Goal: Task Accomplishment & Management: Use online tool/utility

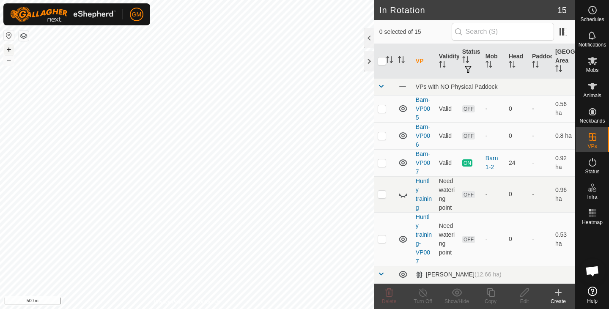
click at [11, 50] on button "+" at bounding box center [9, 49] width 10 height 10
click at [10, 53] on button "+" at bounding box center [9, 49] width 10 height 10
checkbox input "true"
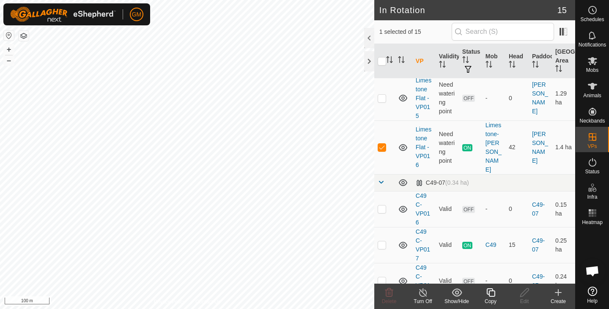
scroll to position [252, 0]
click at [491, 294] on icon at bounding box center [491, 293] width 11 height 10
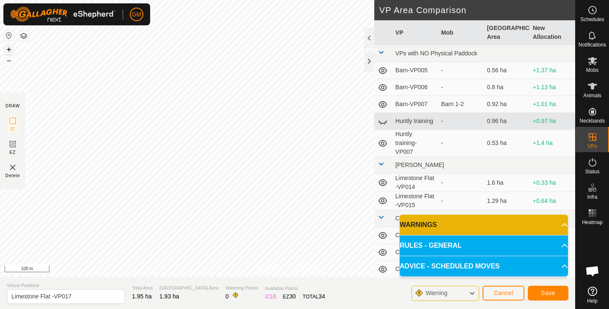
click at [8, 47] on button "+" at bounding box center [9, 49] width 10 height 10
click at [548, 293] on span "Save" at bounding box center [548, 293] width 14 height 7
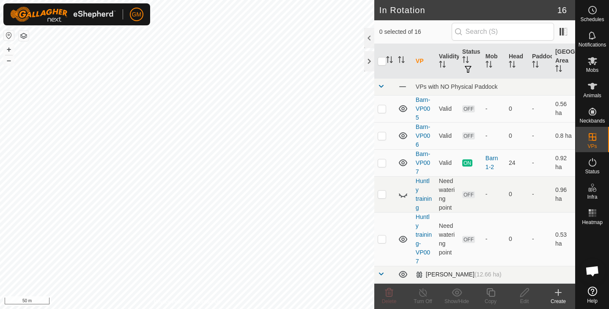
checkbox input "true"
click at [489, 292] on icon at bounding box center [491, 293] width 8 height 8
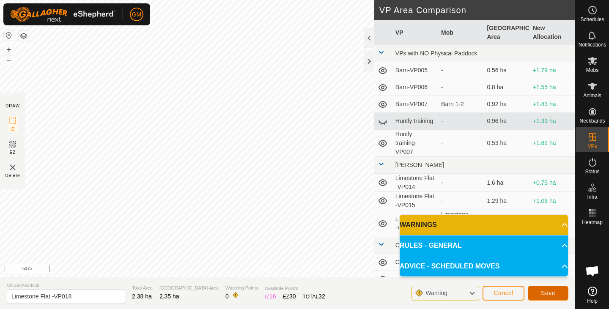
click at [546, 292] on span "Save" at bounding box center [548, 293] width 14 height 7
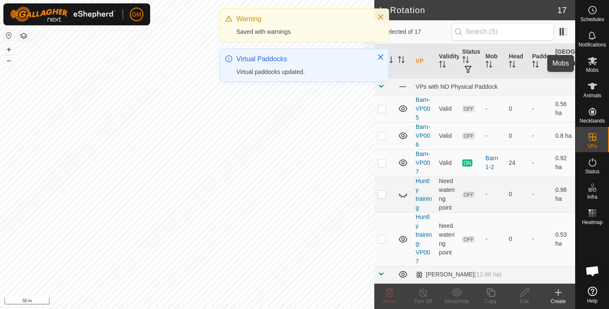
click at [593, 61] on icon at bounding box center [592, 61] width 9 height 8
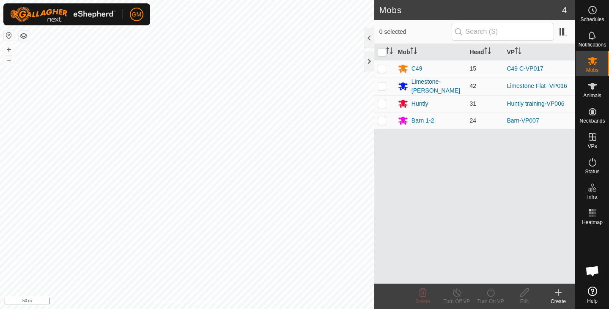
click at [379, 84] on p-checkbox at bounding box center [382, 86] width 8 height 7
checkbox input "true"
click at [492, 292] on icon at bounding box center [491, 293] width 11 height 10
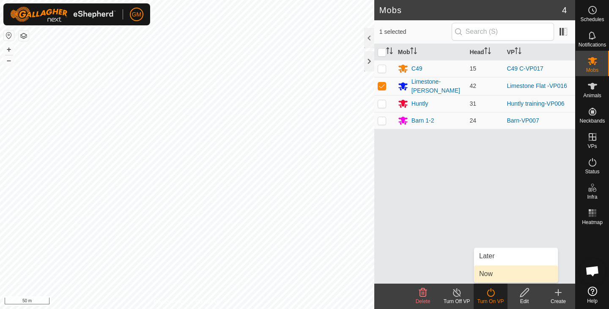
click at [488, 274] on link "Now" at bounding box center [516, 274] width 84 height 17
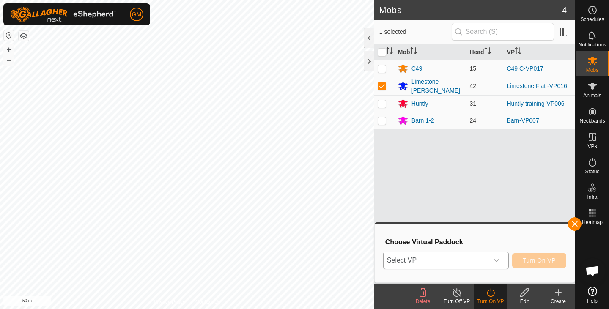
click at [495, 259] on icon "dropdown trigger" at bounding box center [496, 260] width 7 height 7
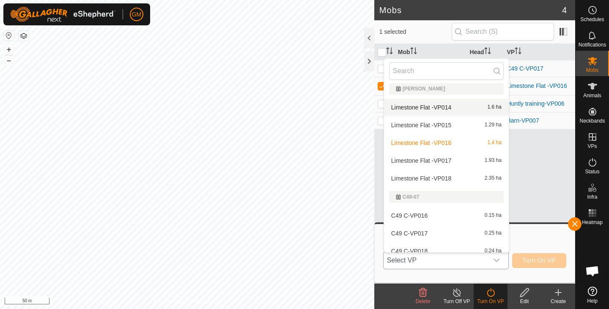
scroll to position [113, 0]
click at [445, 159] on li "Limestone Flat -VP017 1.93 ha" at bounding box center [446, 160] width 125 height 17
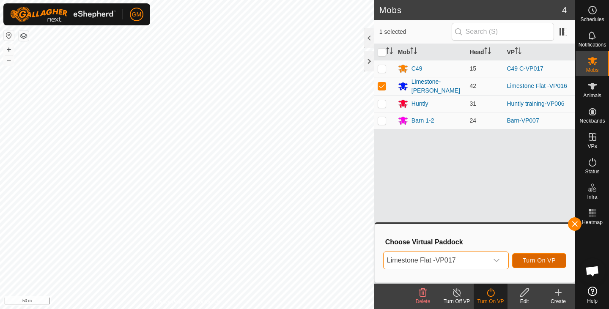
click at [530, 256] on button "Turn On VP" at bounding box center [539, 260] width 54 height 15
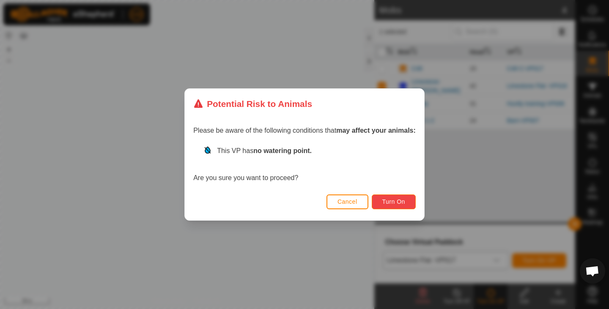
click at [393, 197] on button "Turn On" at bounding box center [394, 202] width 44 height 15
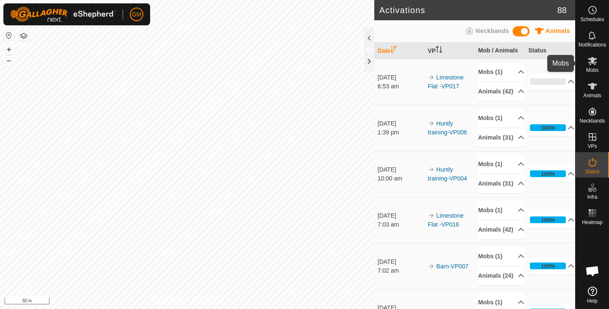
click at [591, 66] on icon at bounding box center [593, 61] width 10 height 10
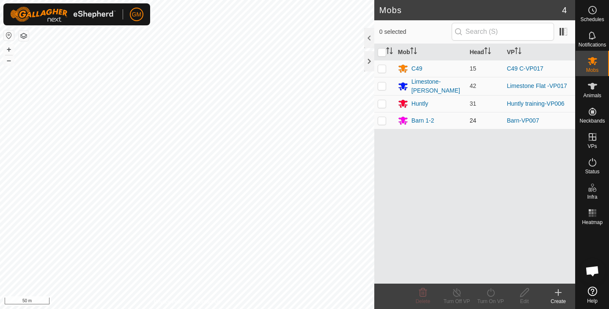
click at [382, 121] on p-checkbox at bounding box center [382, 120] width 8 height 7
click at [11, 61] on button "–" at bounding box center [9, 60] width 10 height 10
click at [382, 120] on p-checkbox at bounding box center [382, 120] width 8 height 7
checkbox input "false"
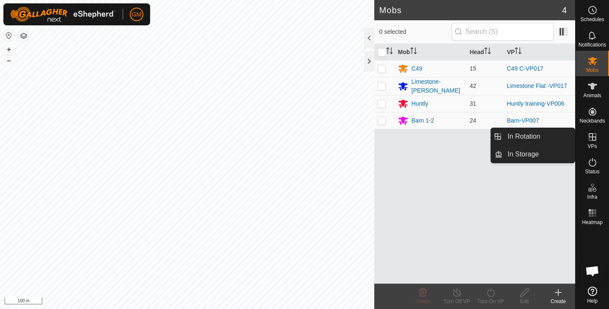
click at [593, 135] on icon at bounding box center [593, 137] width 8 height 8
click at [546, 137] on link "In Rotation" at bounding box center [539, 136] width 72 height 17
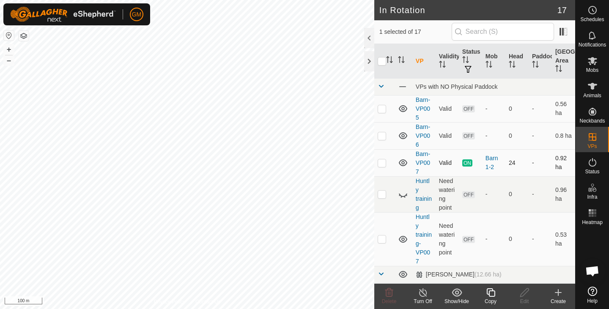
checkbox input "true"
checkbox input "false"
click at [595, 67] on es-mob-svg-icon at bounding box center [592, 61] width 15 height 14
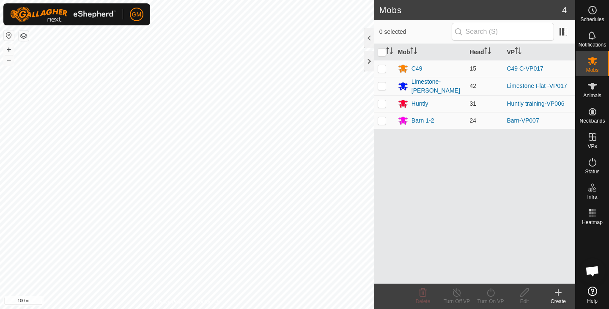
click at [383, 103] on p-checkbox at bounding box center [382, 103] width 8 height 7
checkbox input "true"
click at [492, 293] on icon at bounding box center [491, 293] width 11 height 10
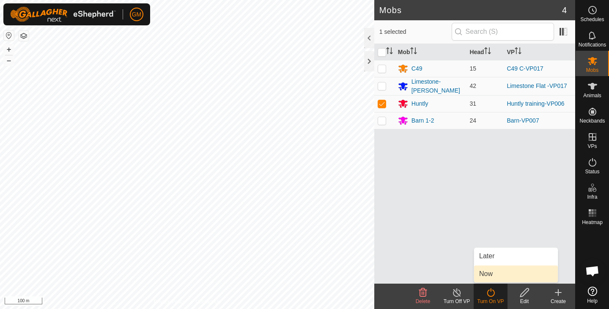
click at [487, 273] on link "Now" at bounding box center [516, 274] width 84 height 17
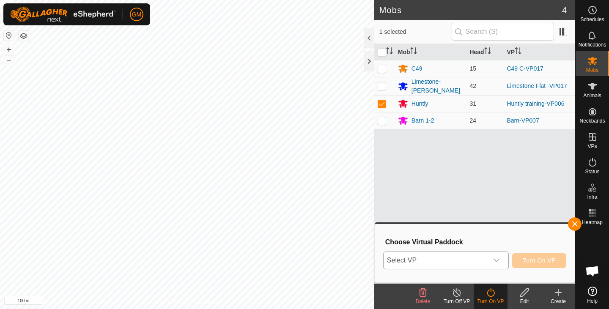
click at [498, 261] on icon "dropdown trigger" at bounding box center [496, 260] width 7 height 7
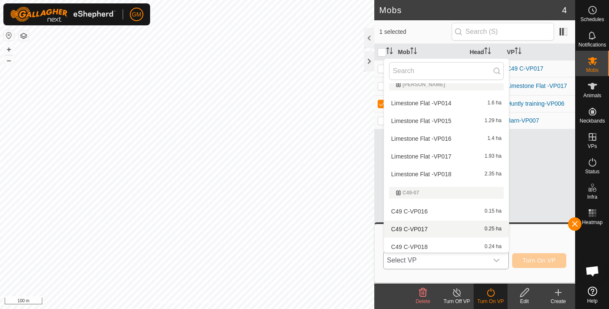
scroll to position [229, 0]
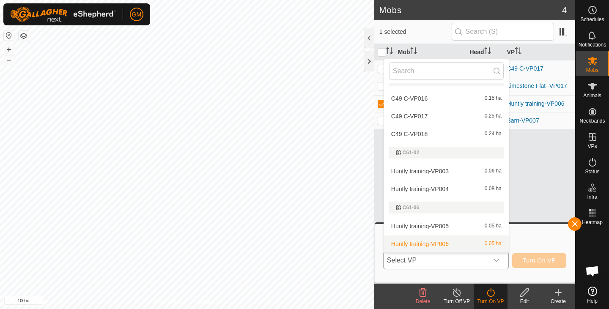
click at [443, 242] on li "Huntly training-VP006 0.05 ha" at bounding box center [446, 244] width 125 height 17
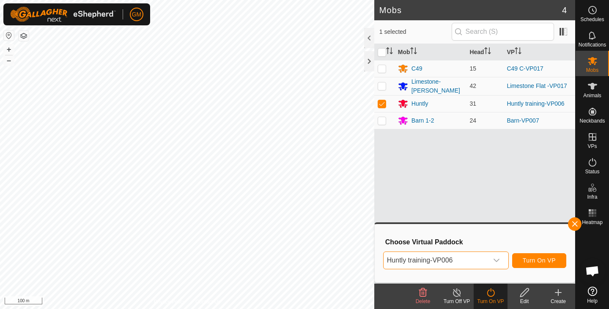
click at [497, 262] on icon "dropdown trigger" at bounding box center [496, 260] width 7 height 7
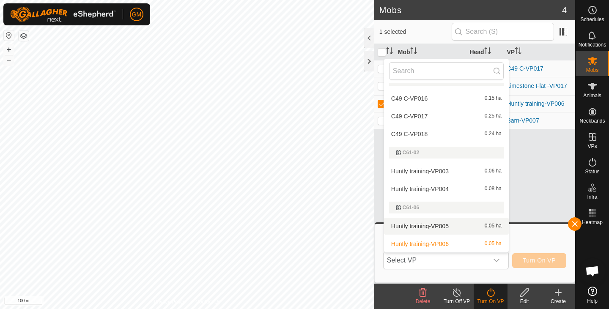
click at [460, 223] on li "Huntly training-VP005 0.05 ha" at bounding box center [446, 226] width 125 height 17
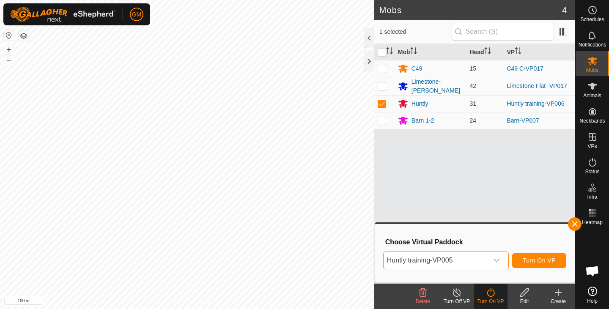
click at [498, 259] on icon "dropdown trigger" at bounding box center [496, 260] width 7 height 7
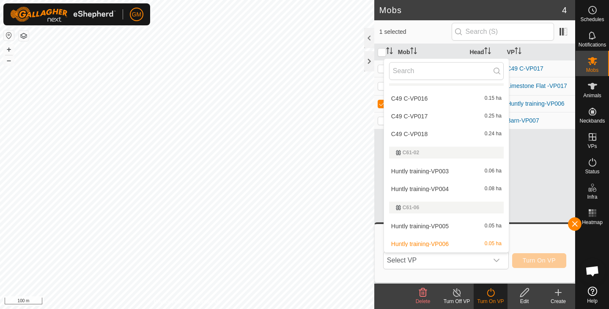
click at [430, 152] on div "C61-02" at bounding box center [446, 152] width 101 height 5
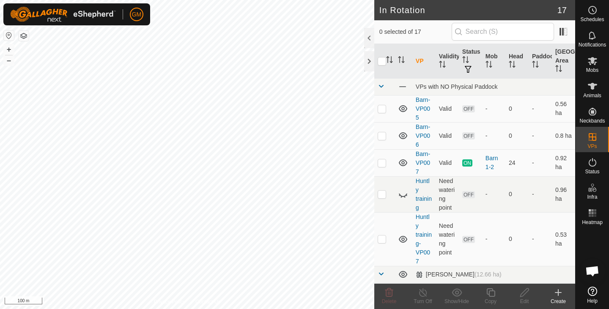
checkbox input "true"
click at [595, 60] on icon at bounding box center [593, 61] width 10 height 10
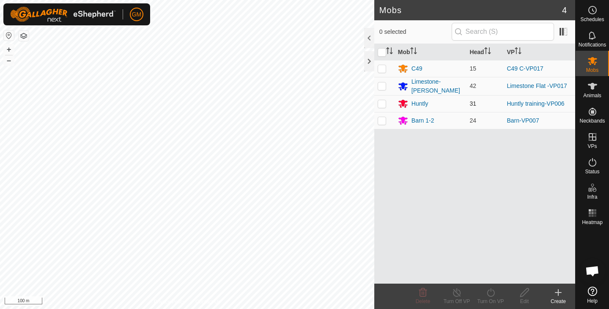
click at [383, 101] on p-checkbox at bounding box center [382, 103] width 8 height 7
checkbox input "true"
click at [491, 293] on icon at bounding box center [491, 293] width 11 height 10
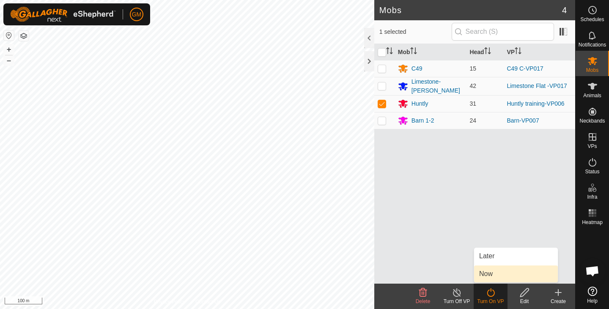
click at [486, 273] on link "Now" at bounding box center [516, 274] width 84 height 17
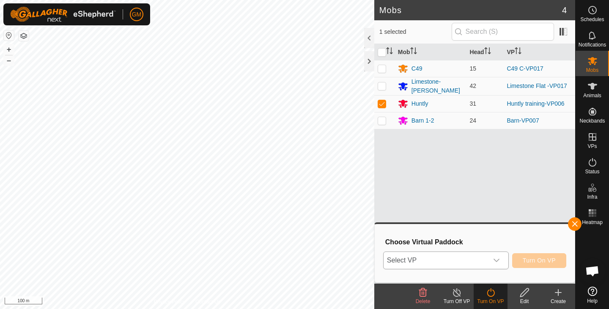
click at [496, 261] on icon "dropdown trigger" at bounding box center [497, 260] width 6 height 3
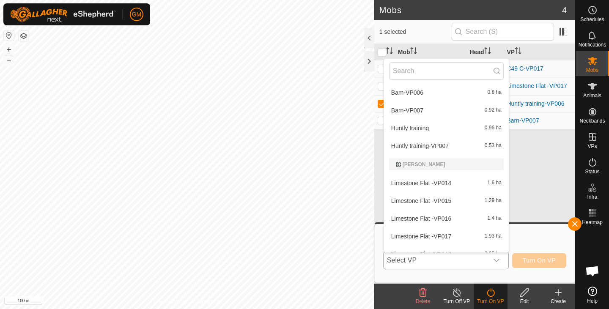
scroll to position [36, 0]
click at [439, 145] on li "Huntly training-VP007 0.53 ha" at bounding box center [446, 146] width 125 height 17
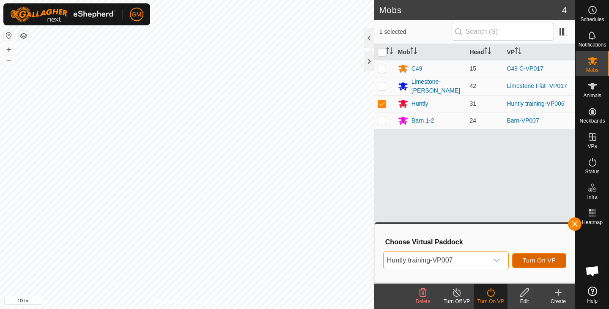
click at [532, 262] on span "Turn On VP" at bounding box center [539, 260] width 33 height 7
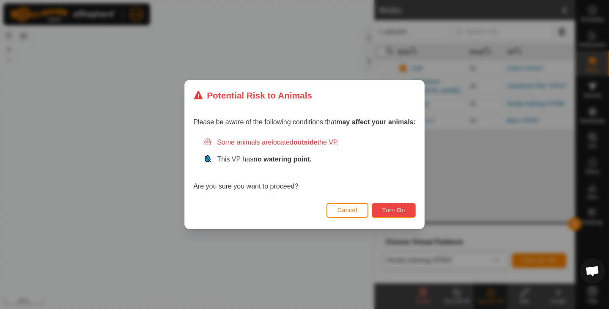
click at [395, 212] on span "Turn On" at bounding box center [394, 210] width 23 height 7
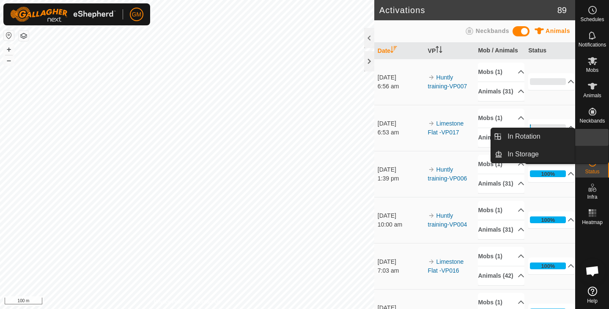
click at [595, 138] on link "In Rotation" at bounding box center [573, 137] width 72 height 17
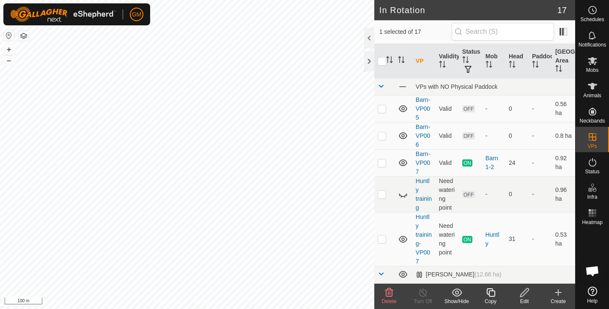
click at [389, 292] on icon at bounding box center [389, 293] width 10 height 10
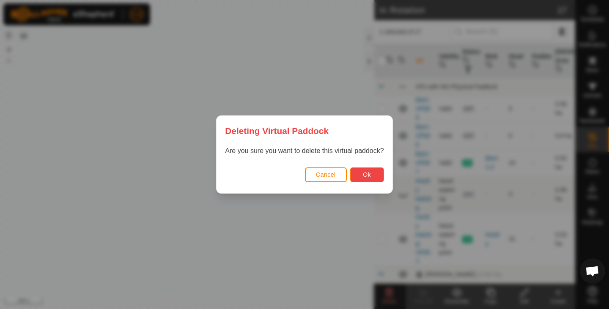
click at [361, 176] on button "Ok" at bounding box center [367, 175] width 34 height 15
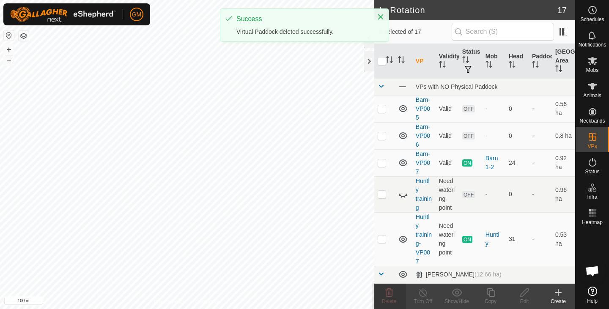
checkbox input "false"
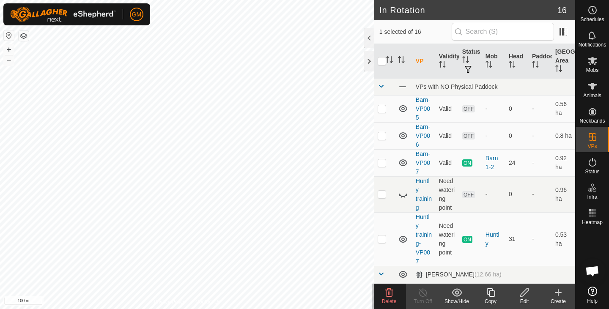
click at [387, 294] on icon at bounding box center [389, 293] width 10 height 10
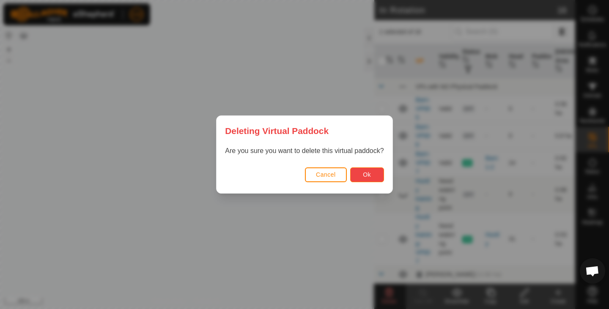
click at [361, 177] on button "Ok" at bounding box center [367, 175] width 34 height 15
checkbox input "false"
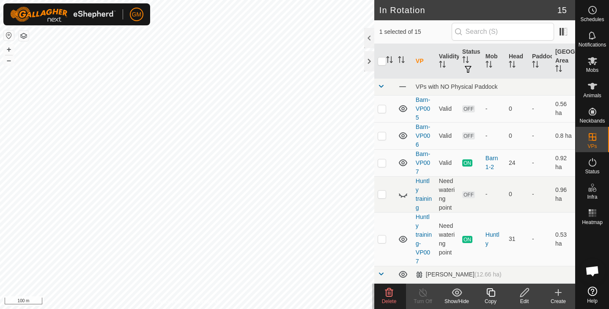
click at [387, 295] on icon at bounding box center [389, 293] width 10 height 10
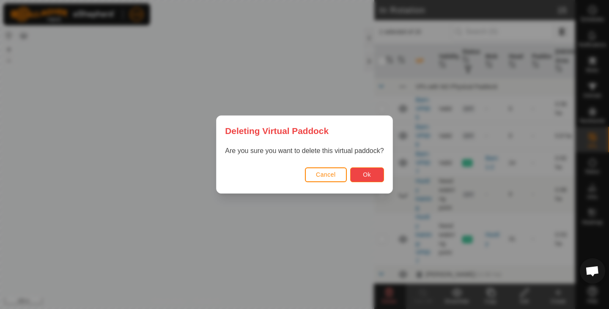
click at [361, 175] on button "Ok" at bounding box center [367, 175] width 34 height 15
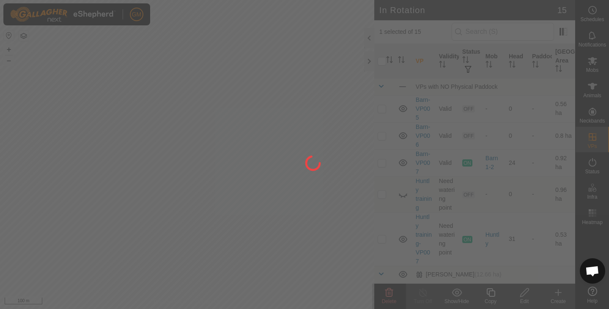
checkbox input "false"
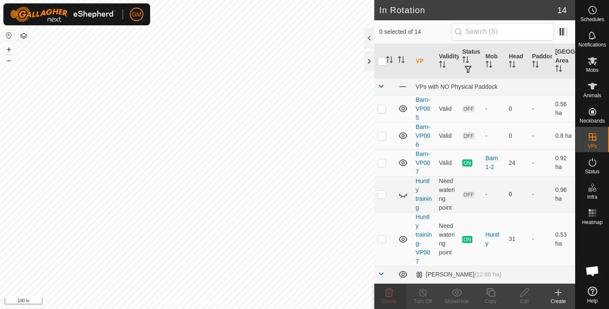
checkbox input "true"
click at [493, 294] on icon at bounding box center [491, 293] width 11 height 10
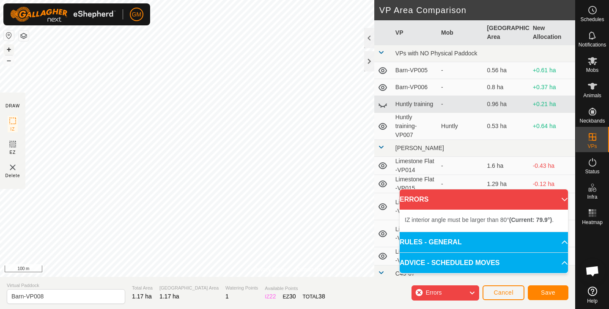
click at [7, 51] on button "+" at bounding box center [9, 49] width 10 height 10
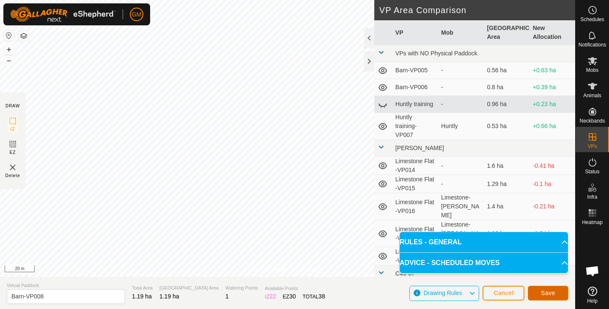
click at [546, 293] on span "Save" at bounding box center [548, 293] width 14 height 7
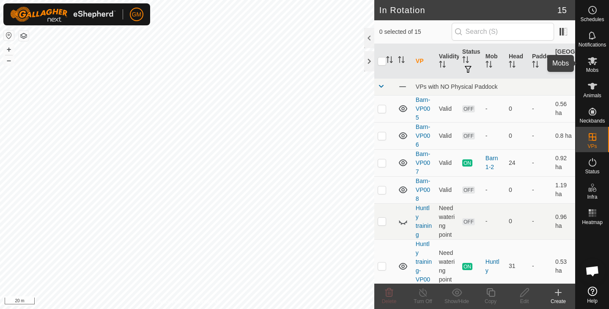
click at [596, 62] on icon at bounding box center [592, 61] width 9 height 8
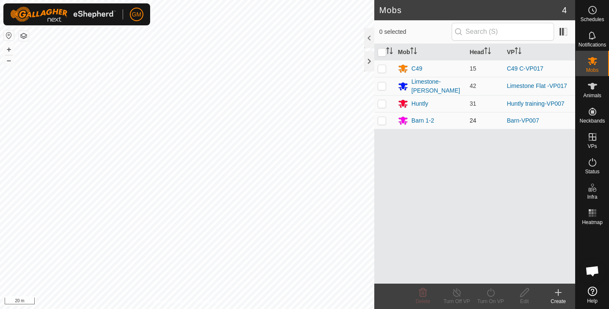
click at [384, 120] on p-checkbox at bounding box center [382, 120] width 8 height 7
checkbox input "true"
click at [493, 292] on icon at bounding box center [491, 293] width 11 height 10
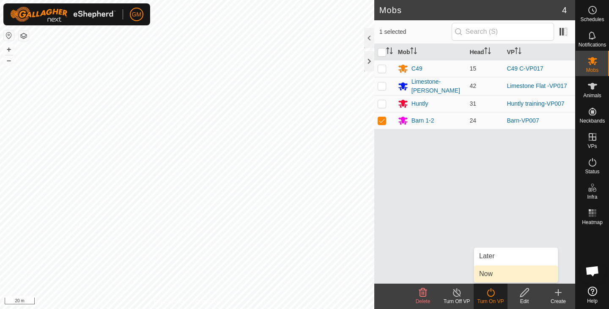
click at [485, 275] on link "Now" at bounding box center [516, 274] width 84 height 17
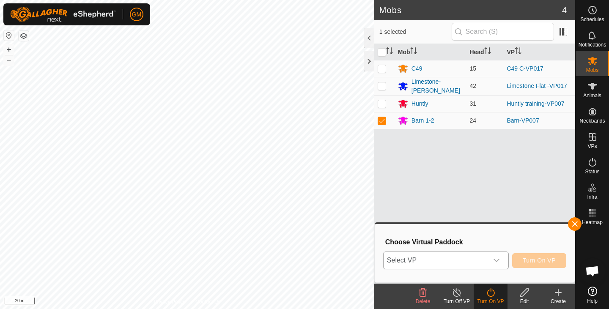
click at [498, 261] on icon "dropdown trigger" at bounding box center [497, 260] width 6 height 3
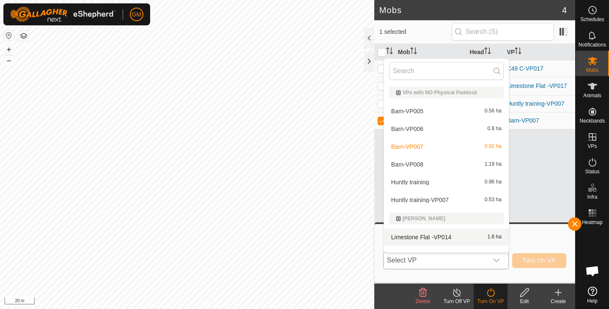
scroll to position [11, 0]
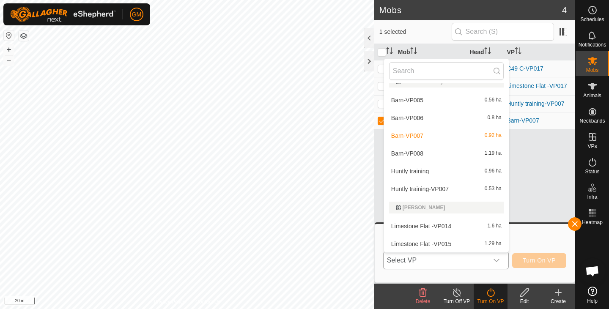
click at [445, 151] on li "Barn-VP008 1.19 ha" at bounding box center [446, 153] width 125 height 17
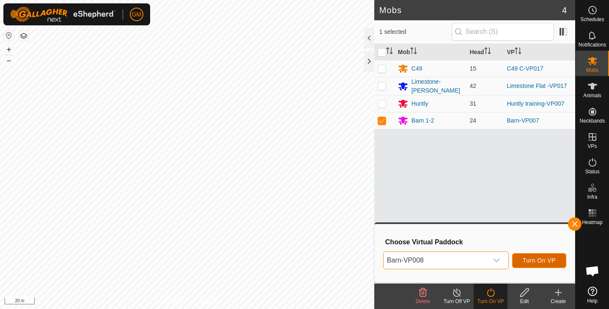
click at [529, 258] on span "Turn On VP" at bounding box center [539, 260] width 33 height 7
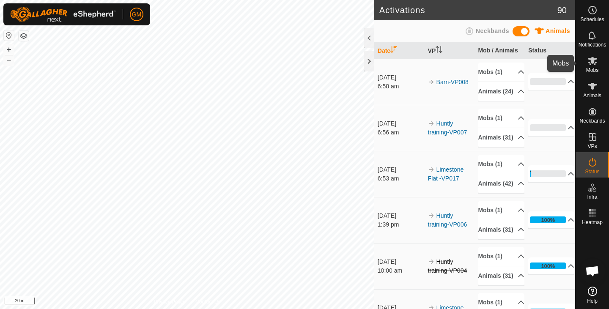
click at [591, 65] on icon at bounding box center [592, 61] width 9 height 8
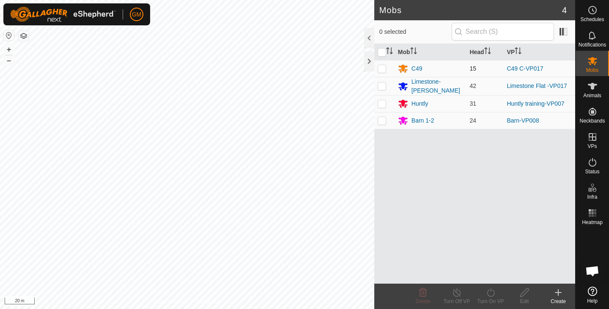
click at [382, 69] on p-checkbox at bounding box center [382, 68] width 8 height 7
checkbox input "true"
click at [492, 294] on icon at bounding box center [491, 293] width 11 height 10
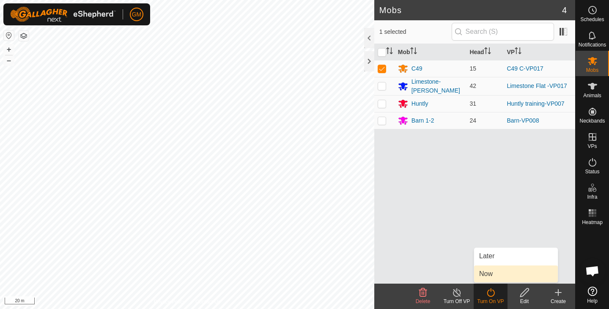
click at [487, 275] on link "Now" at bounding box center [516, 274] width 84 height 17
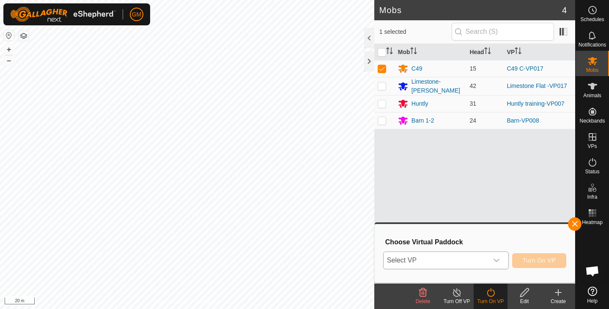
click at [498, 259] on icon "dropdown trigger" at bounding box center [496, 260] width 7 height 7
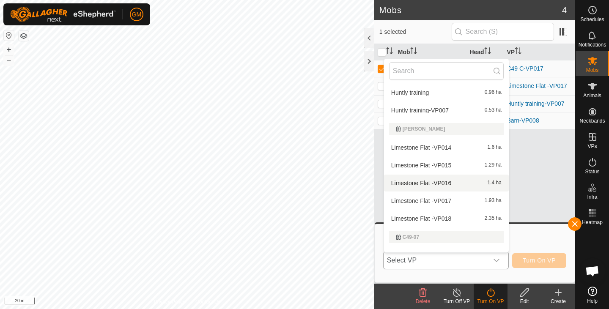
scroll to position [174, 0]
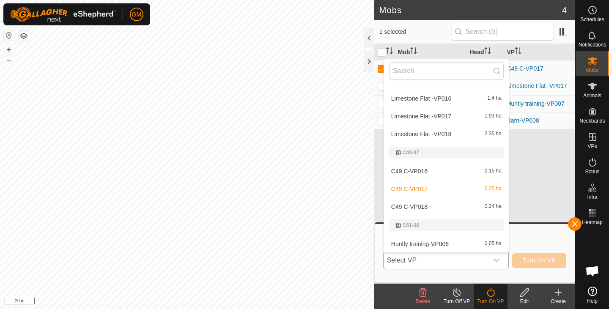
click at [454, 185] on li "C49 C-VP017 0.25 ha" at bounding box center [446, 189] width 125 height 17
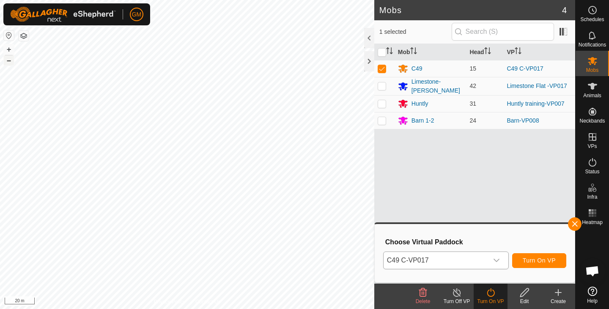
click at [11, 64] on button "–" at bounding box center [9, 60] width 10 height 10
click at [10, 49] on button "+" at bounding box center [9, 49] width 10 height 10
click at [498, 264] on icon "dropdown trigger" at bounding box center [496, 260] width 7 height 7
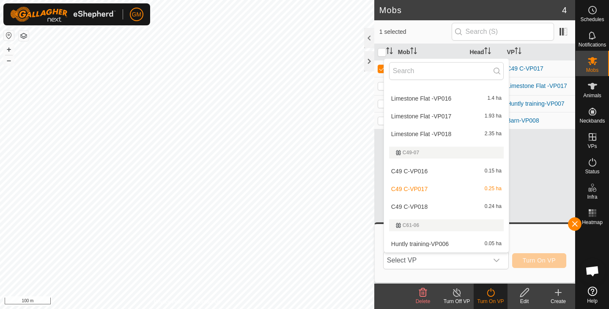
click at [445, 206] on li "C49 C-VP018 0.24 ha" at bounding box center [446, 206] width 125 height 17
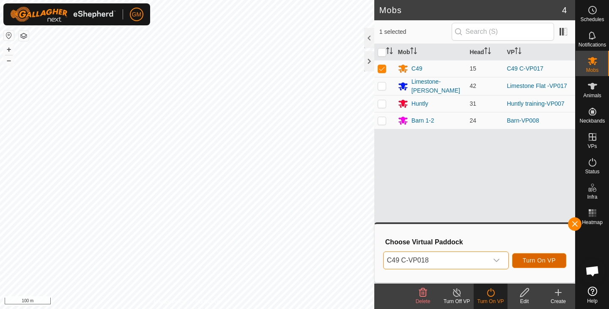
click at [533, 258] on span "Turn On VP" at bounding box center [539, 260] width 33 height 7
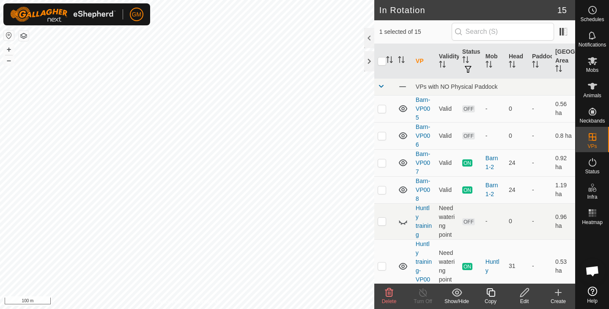
click at [387, 292] on icon at bounding box center [389, 293] width 10 height 10
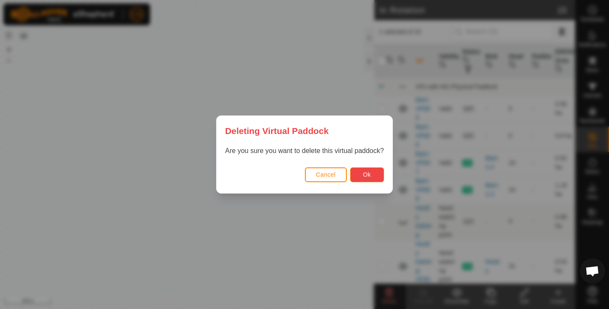
click at [367, 176] on span "Ok" at bounding box center [367, 174] width 8 height 7
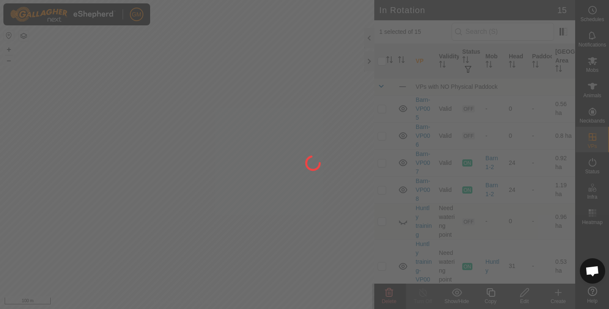
checkbox input "false"
